Goal: Task Accomplishment & Management: Complete application form

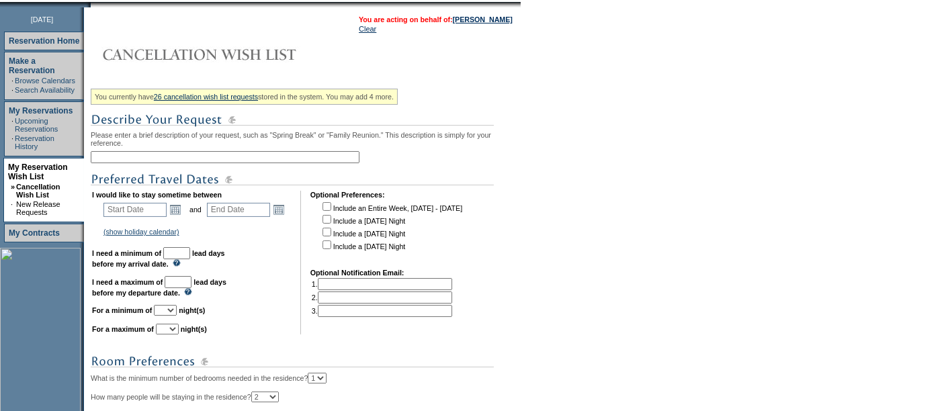
scroll to position [186, 0]
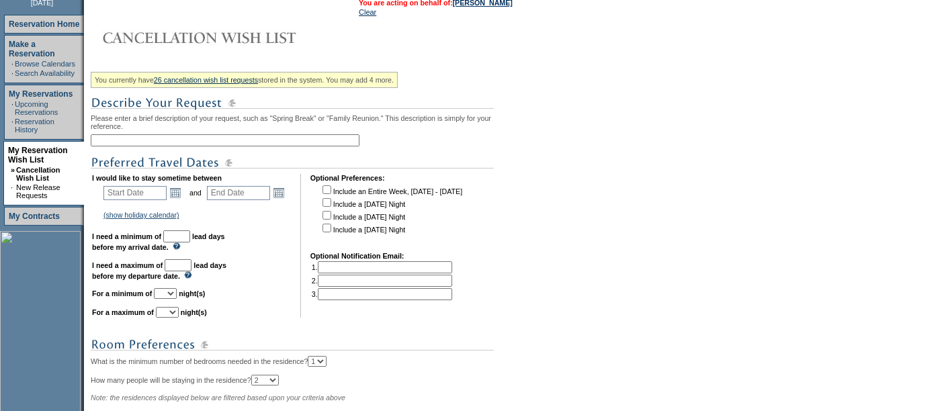
click at [145, 140] on input "text" at bounding box center [225, 140] width 269 height 12
type input "Cayman New Year"
click at [128, 191] on input "text" at bounding box center [134, 193] width 63 height 14
type input "12/27/25"
type input "2025-12-27"
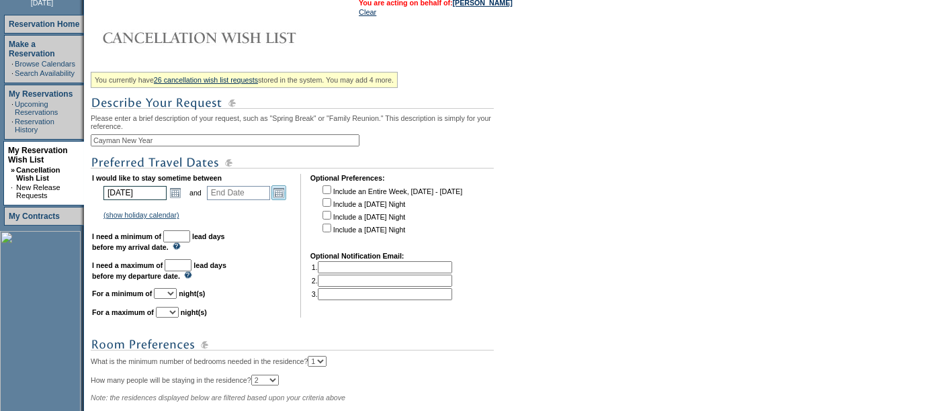
type input "2025-12-28"
type input "12/27/2025"
type input "12/28/2025"
type input "117"
click at [285, 191] on link "Open the calendar popup." at bounding box center [278, 192] width 15 height 15
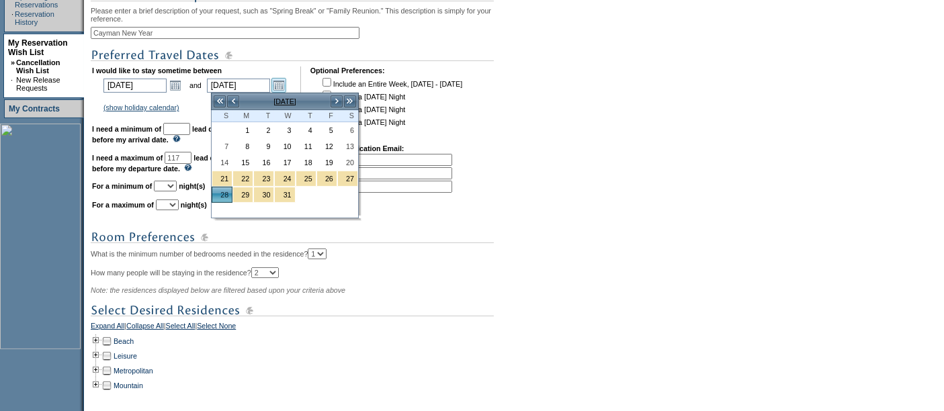
scroll to position [301, 0]
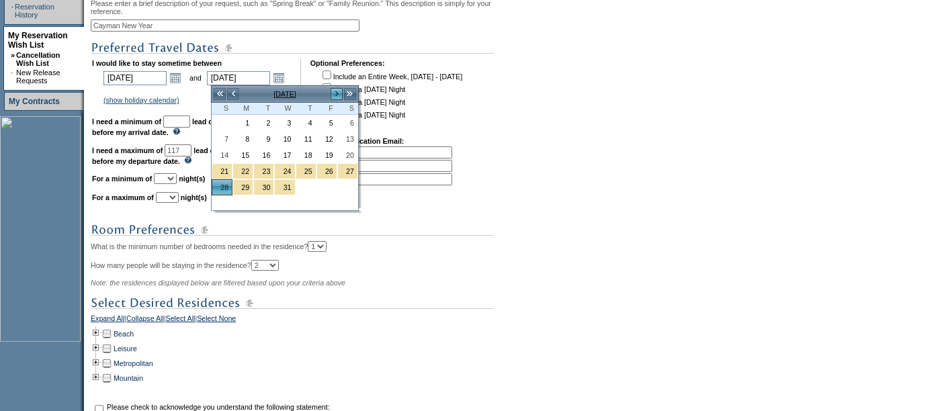
click at [341, 87] on link ">" at bounding box center [336, 93] width 13 height 13
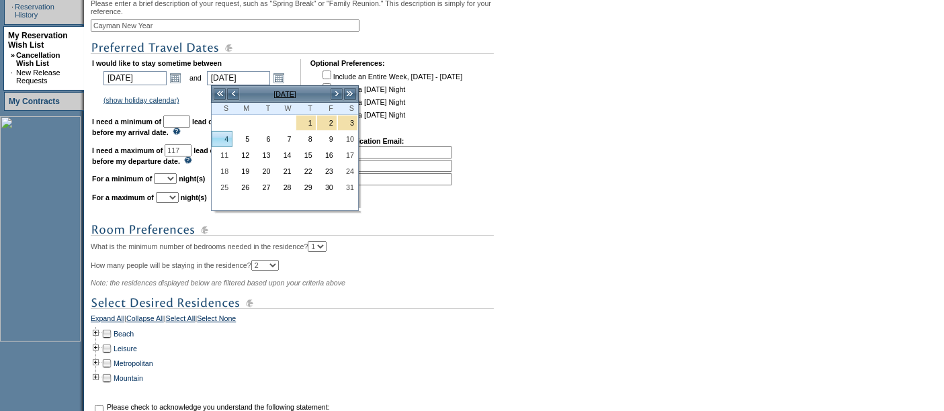
click at [226, 138] on link "4" at bounding box center [221, 139] width 19 height 15
type input "2026-01-04"
type input "1/4/2026"
type input "124"
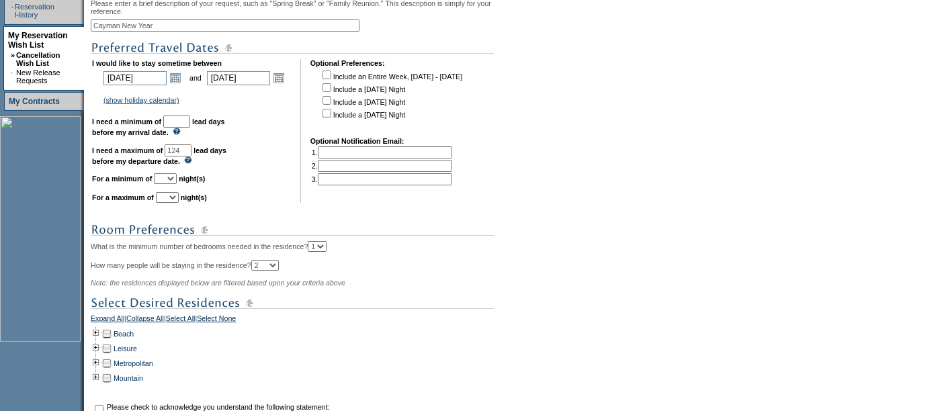
click at [190, 122] on input "text" at bounding box center [176, 122] width 27 height 12
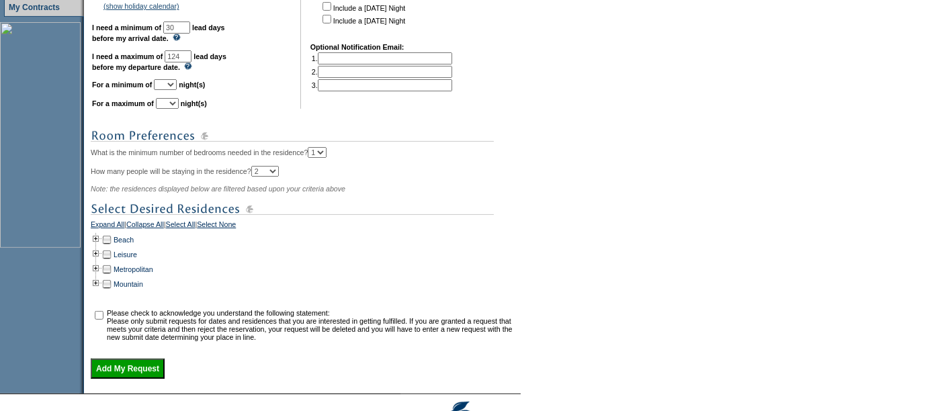
scroll to position [401, 0]
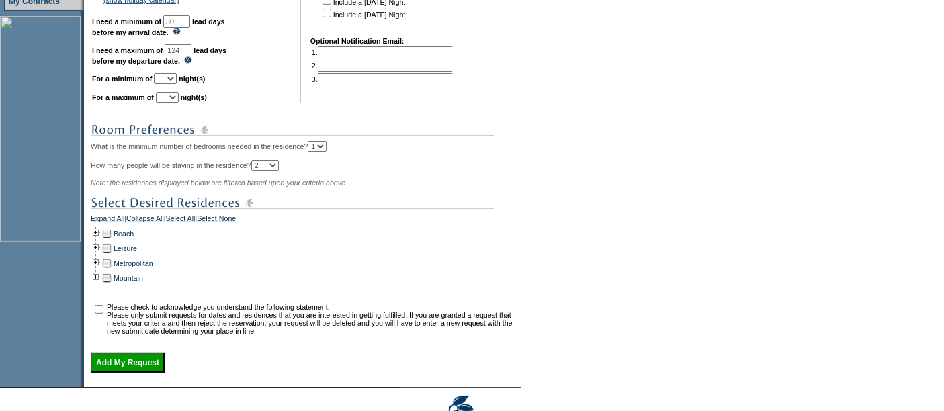
type input "30"
click at [177, 76] on select "1 2 3 4 5 6 7 8 9 10 11 12 13 14" at bounding box center [165, 78] width 23 height 11
select select "5"
click at [170, 73] on select "1 2 3 4 5 6 7 8 9 10 11 12 13 14" at bounding box center [165, 78] width 23 height 11
click at [179, 95] on select "1 2 3 4 5 6 7 8 9 10 11 12 13 14" at bounding box center [167, 97] width 23 height 11
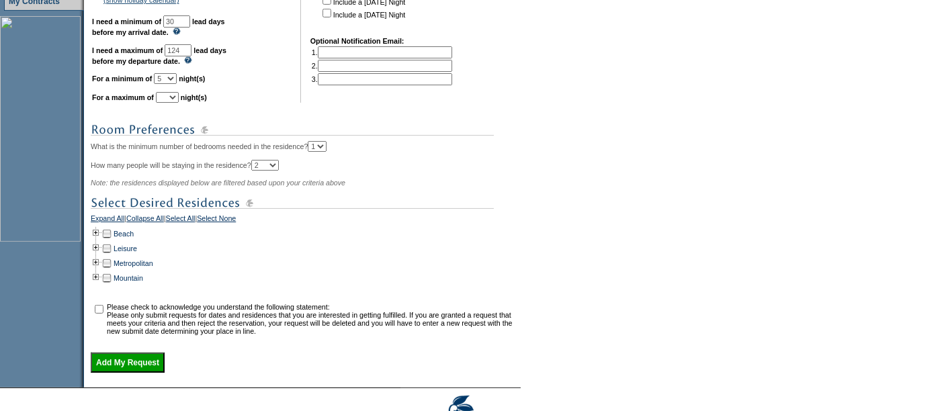
select select "8"
click at [172, 92] on select "1 2 3 4 5 6 7 8 9 10 11 12 13 14" at bounding box center [167, 97] width 23 height 11
click at [99, 235] on td at bounding box center [96, 233] width 11 height 15
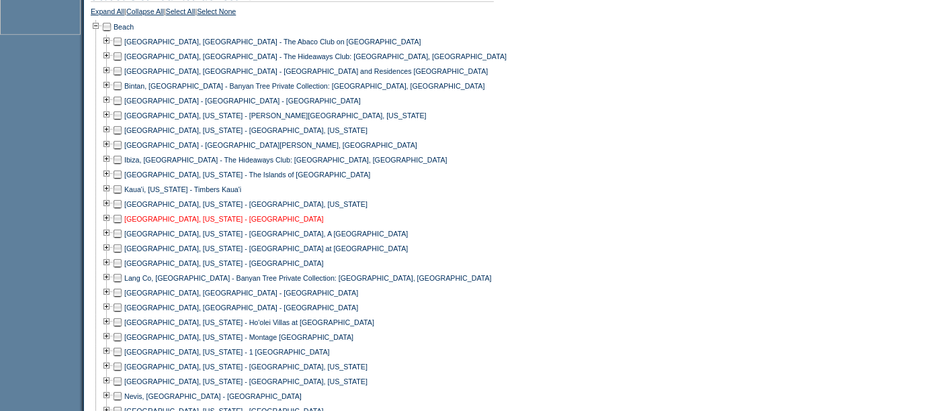
scroll to position [613, 0]
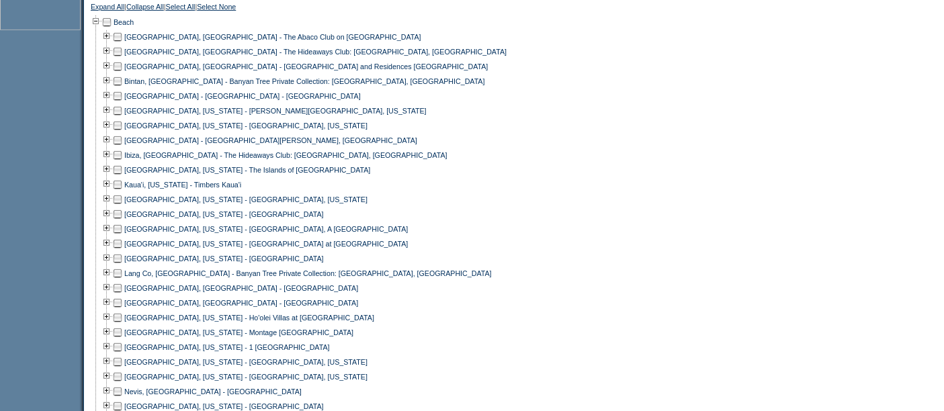
click at [122, 144] on td at bounding box center [117, 140] width 11 height 15
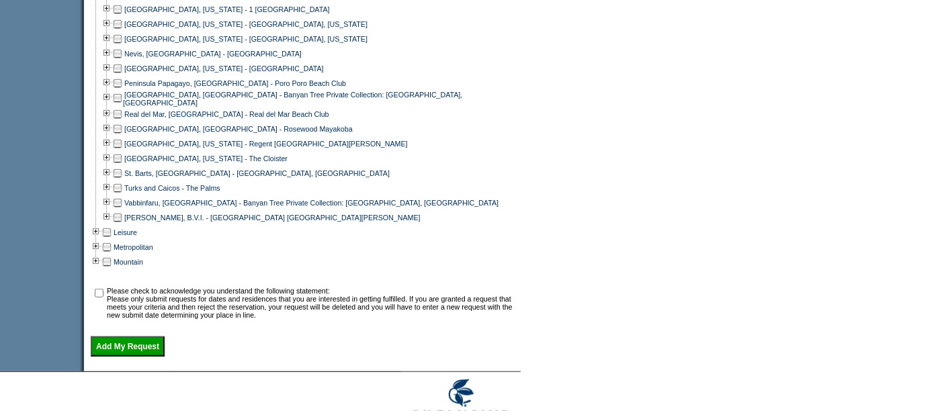
scroll to position [1000, 0]
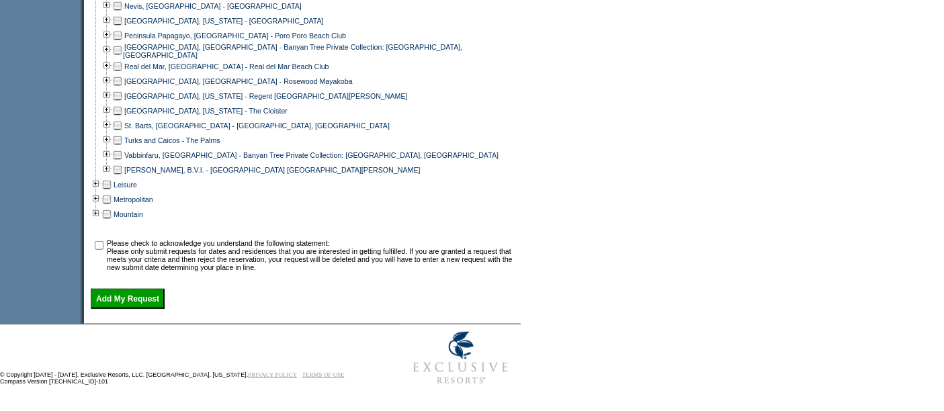
click at [101, 246] on input "checkbox" at bounding box center [99, 245] width 9 height 9
checkbox input "true"
click at [128, 296] on input "Add My Request" at bounding box center [128, 299] width 74 height 20
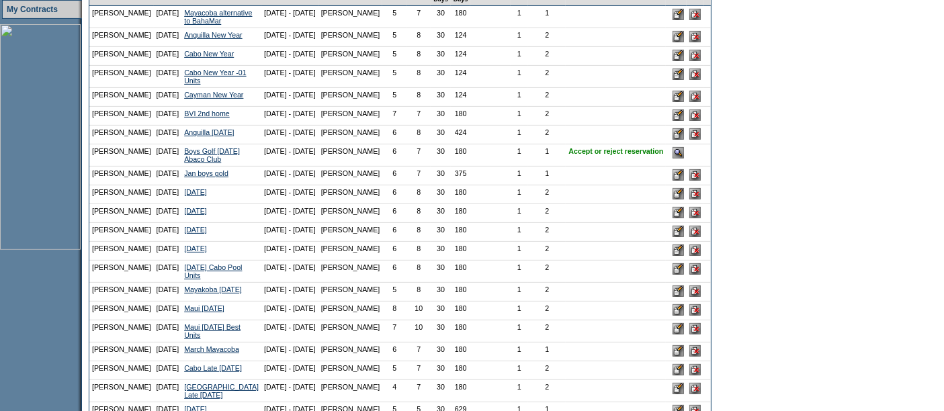
scroll to position [396, 0]
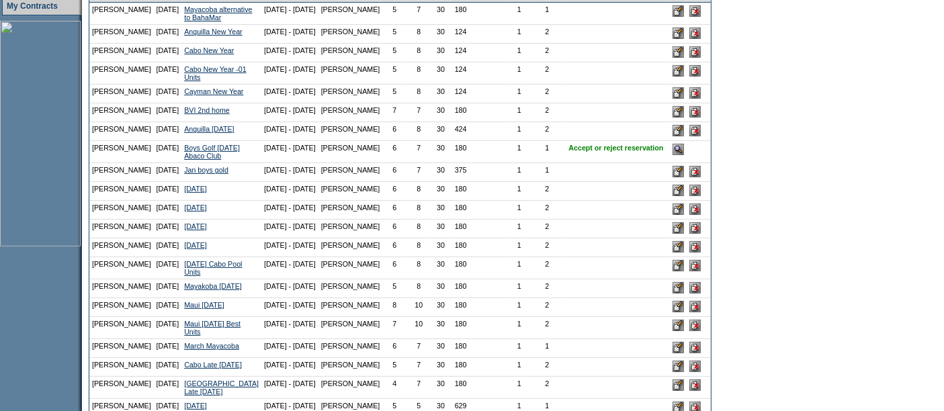
click at [672, 155] on input "image" at bounding box center [677, 149] width 11 height 11
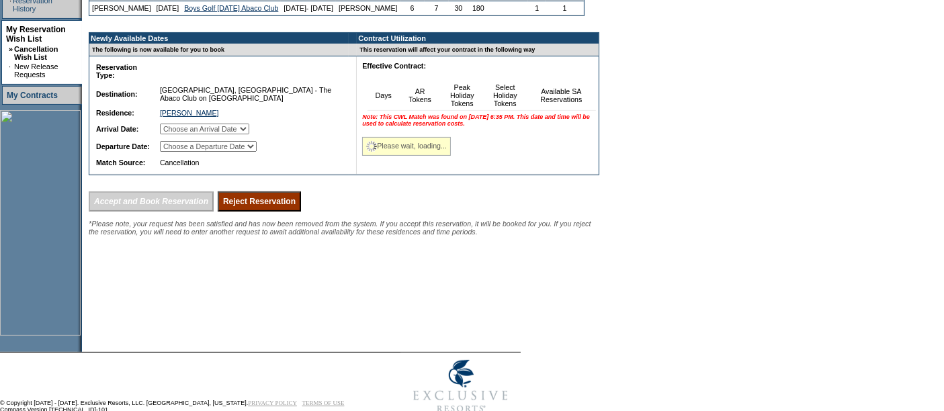
scroll to position [313, 0]
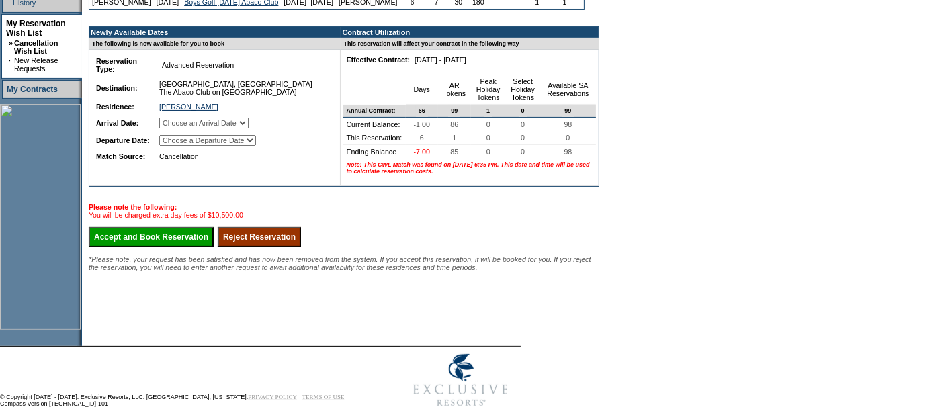
click at [263, 247] on input "Reject Reservation" at bounding box center [259, 237] width 83 height 20
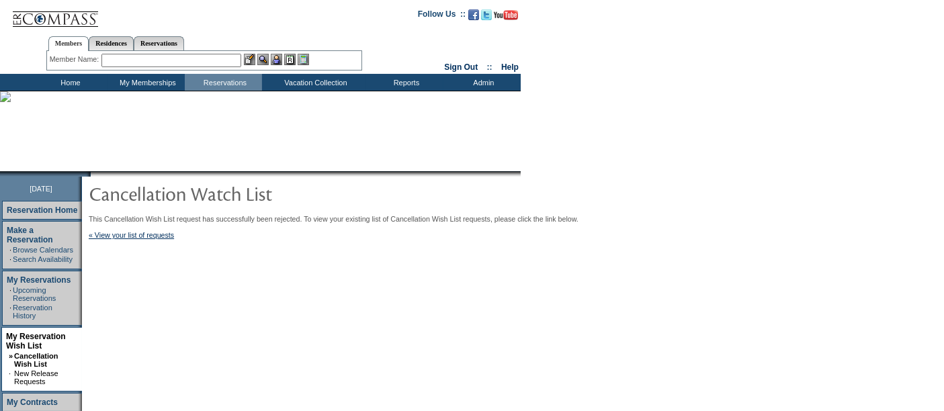
click at [69, 83] on td "Home" at bounding box center [68, 82] width 77 height 17
